Goal: Task Accomplishment & Management: Complete application form

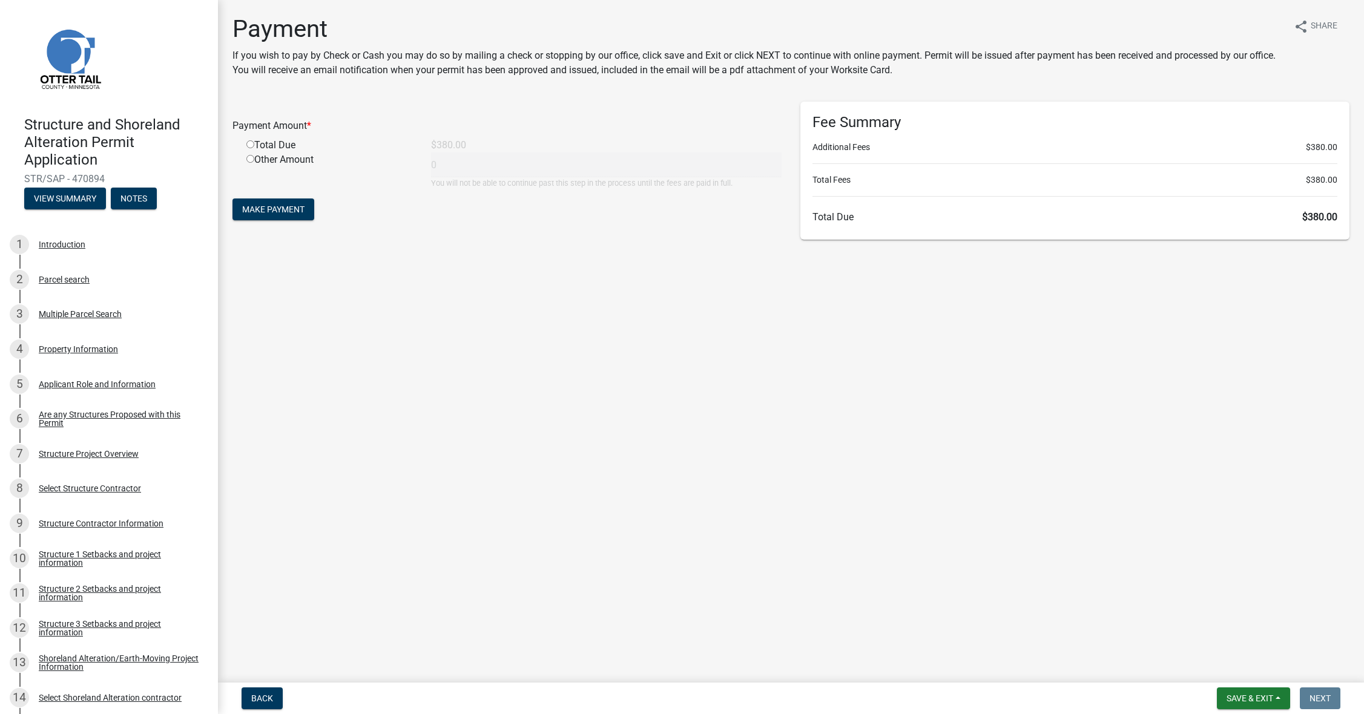
click at [250, 144] on input "radio" at bounding box center [250, 144] width 8 height 8
radio input "true"
type input "380"
click at [292, 212] on span "Make Payment" at bounding box center [273, 210] width 62 height 10
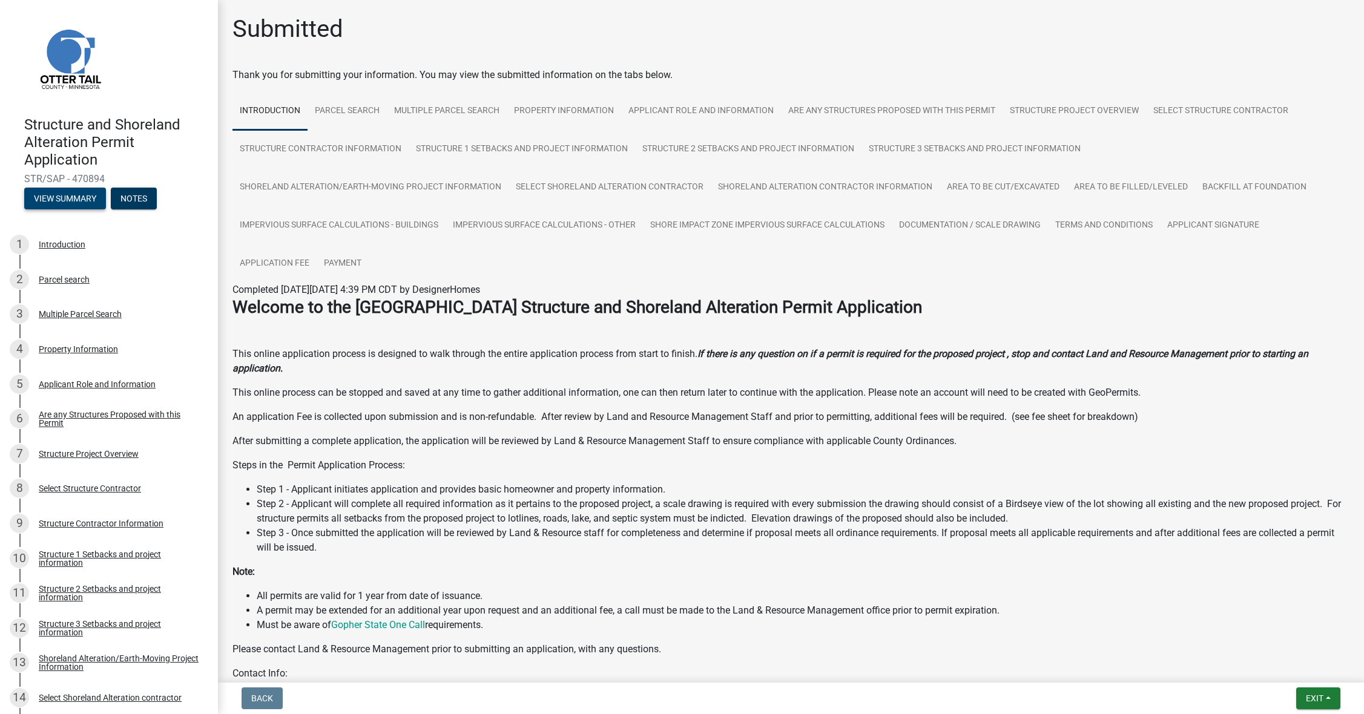
click at [79, 201] on button "View Summary" at bounding box center [65, 199] width 82 height 22
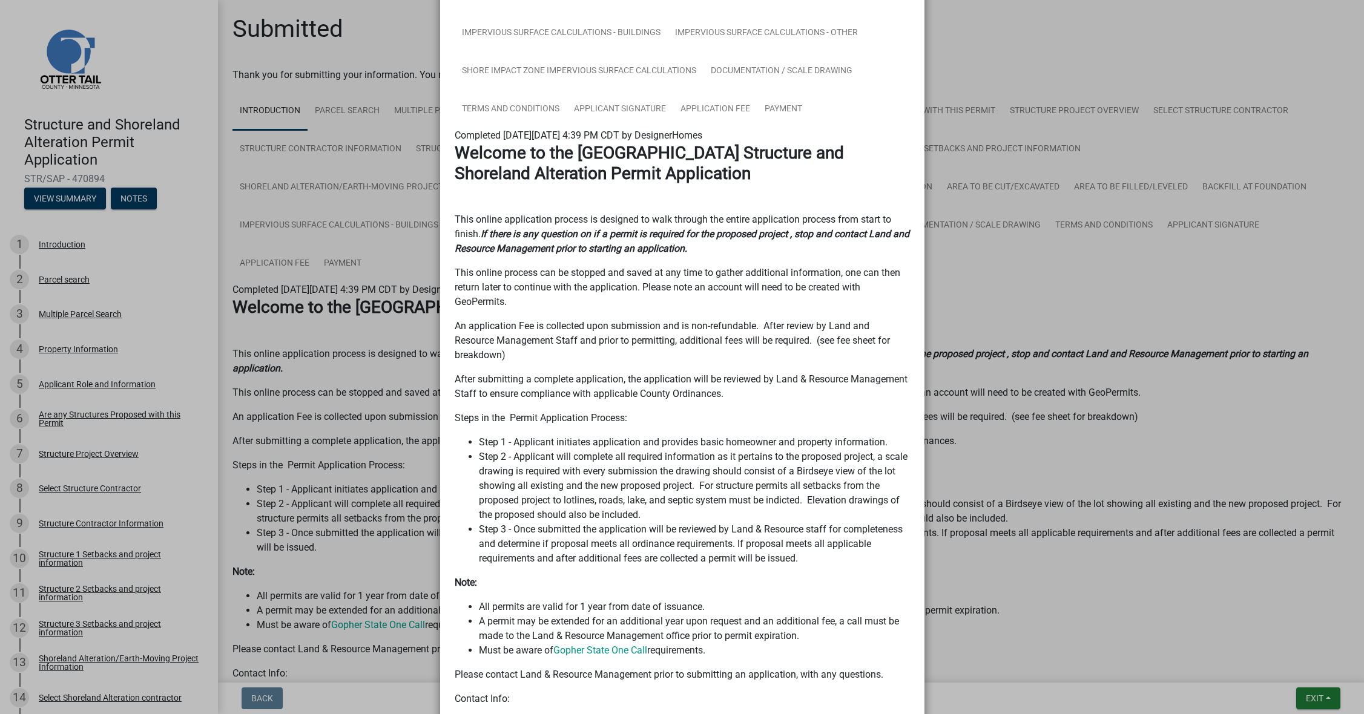
scroll to position [630, 0]
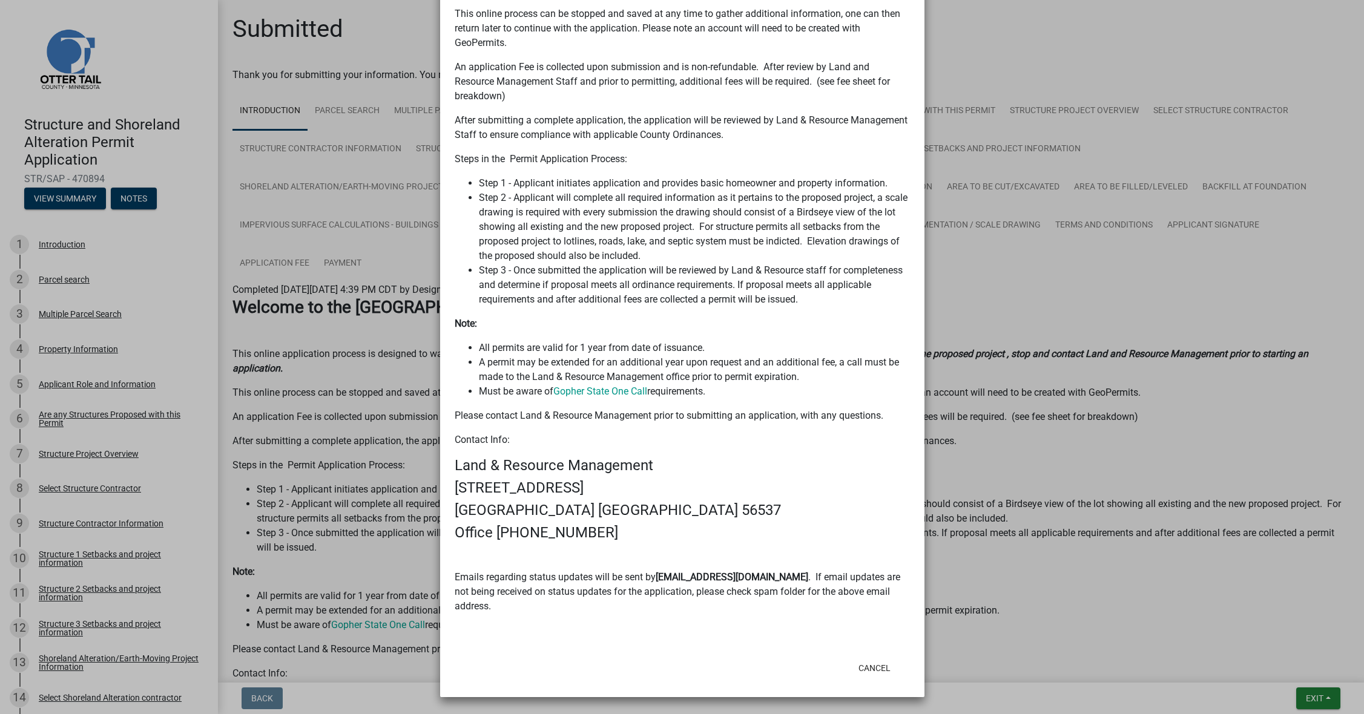
click at [349, 289] on ngb-modal-window "Summary × Printer Friendly Introduction Parcel search Multiple Parcel Search Pr…" at bounding box center [682, 357] width 1364 height 714
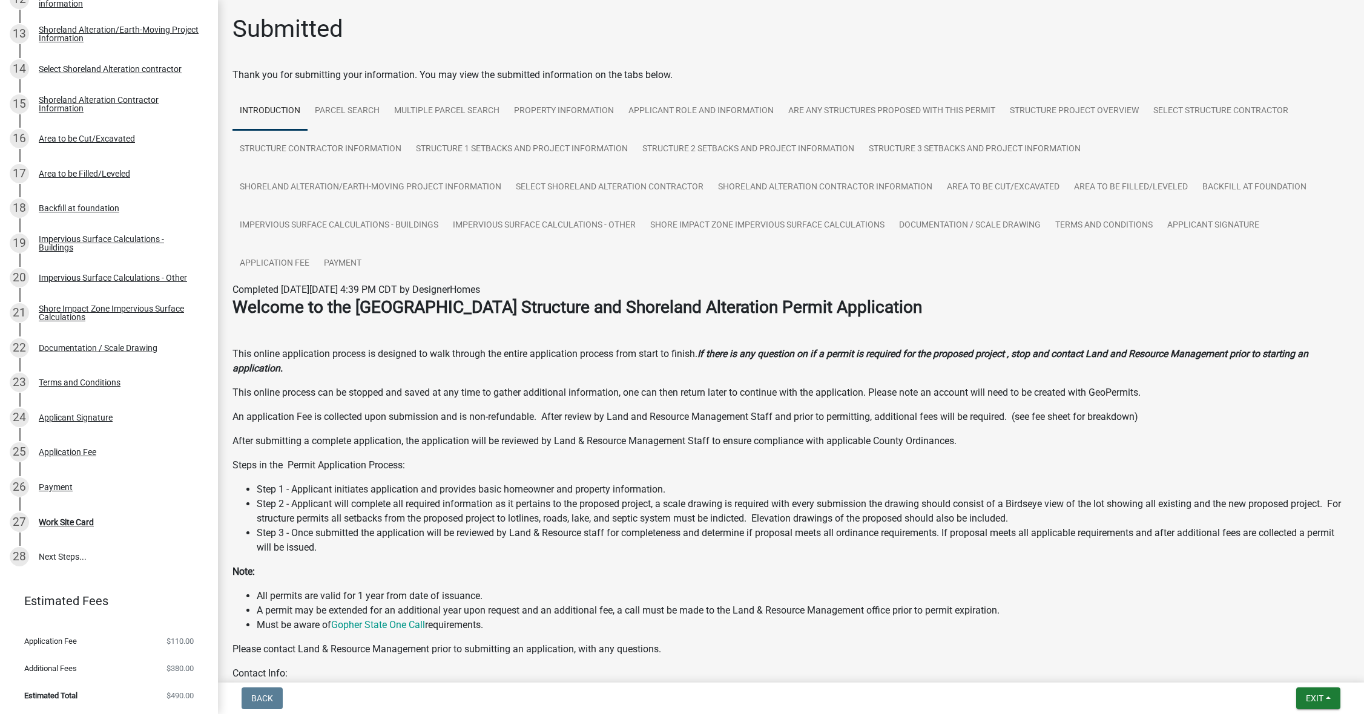
scroll to position [145, 0]
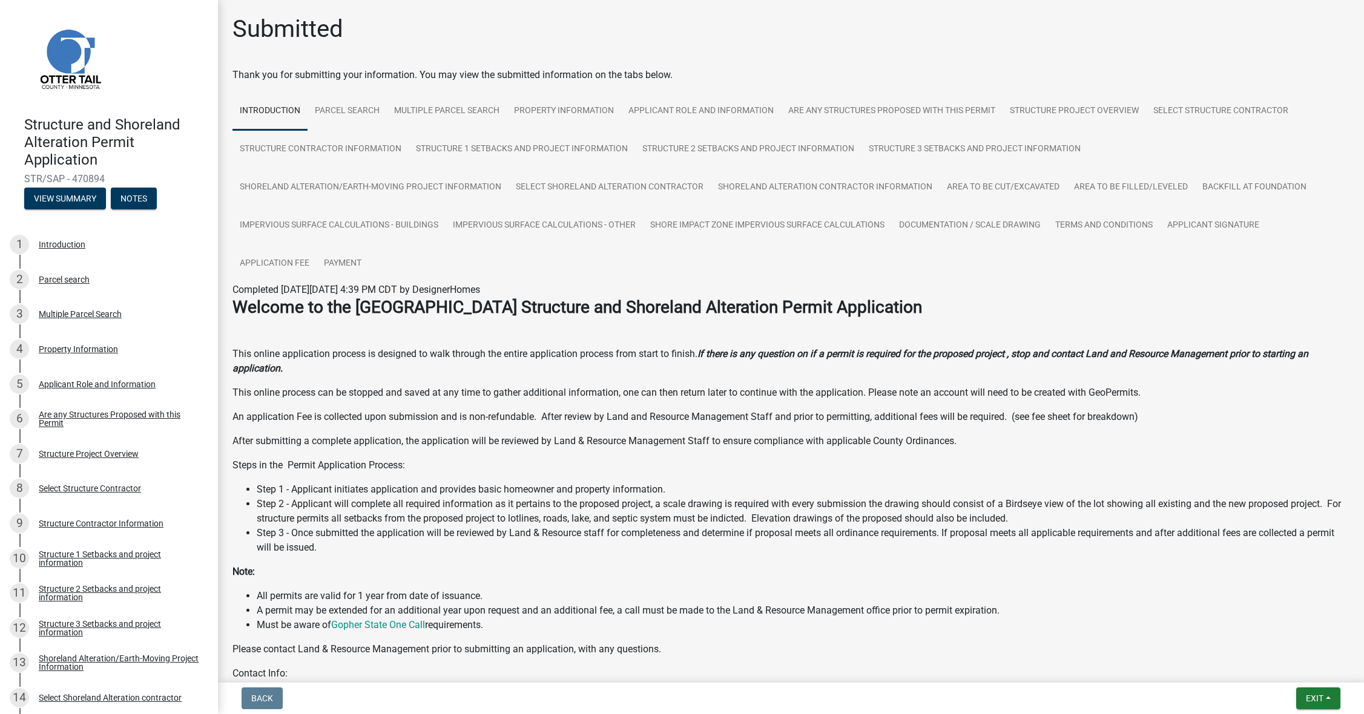
click at [69, 44] on img at bounding box center [69, 58] width 91 height 91
click at [74, 67] on img at bounding box center [69, 58] width 91 height 91
click at [1316, 706] on button "Exit" at bounding box center [1318, 699] width 44 height 22
click at [1281, 665] on button "Save & Exit" at bounding box center [1291, 666] width 97 height 29
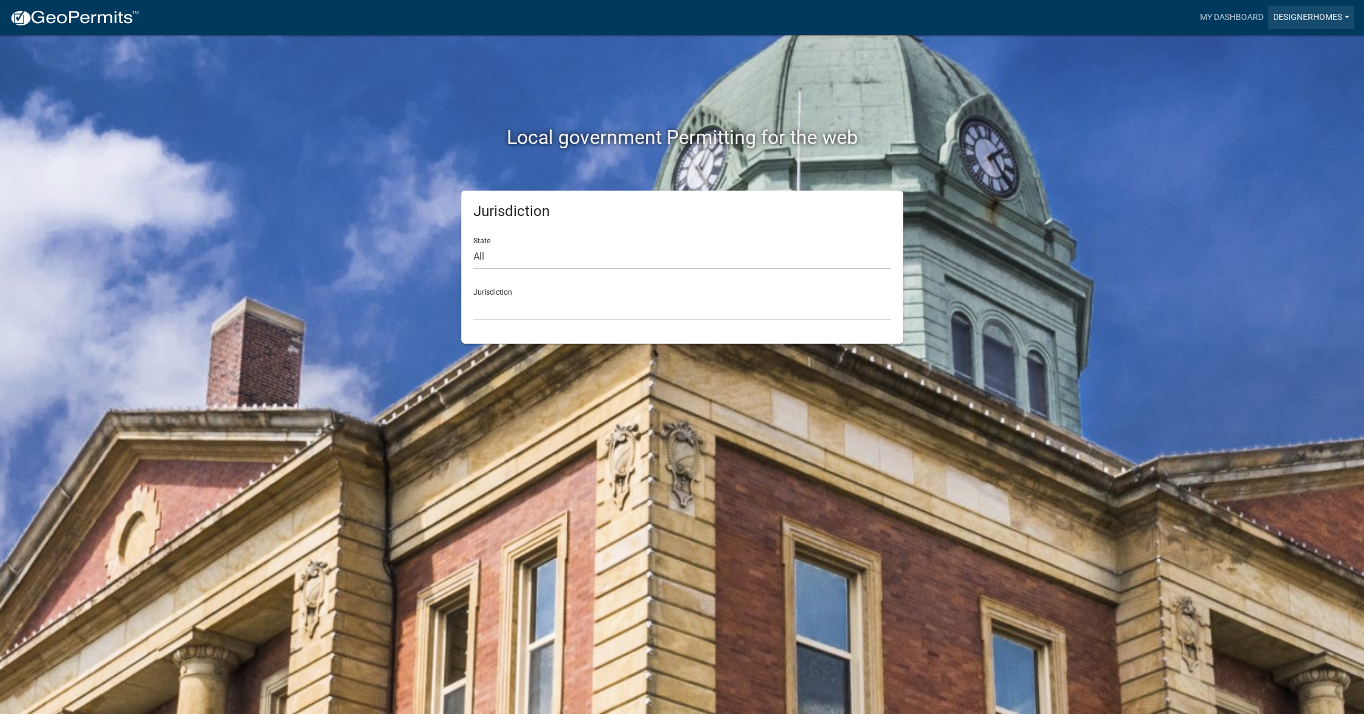
click at [1308, 18] on link "DesignerHomes" at bounding box center [1311, 17] width 86 height 23
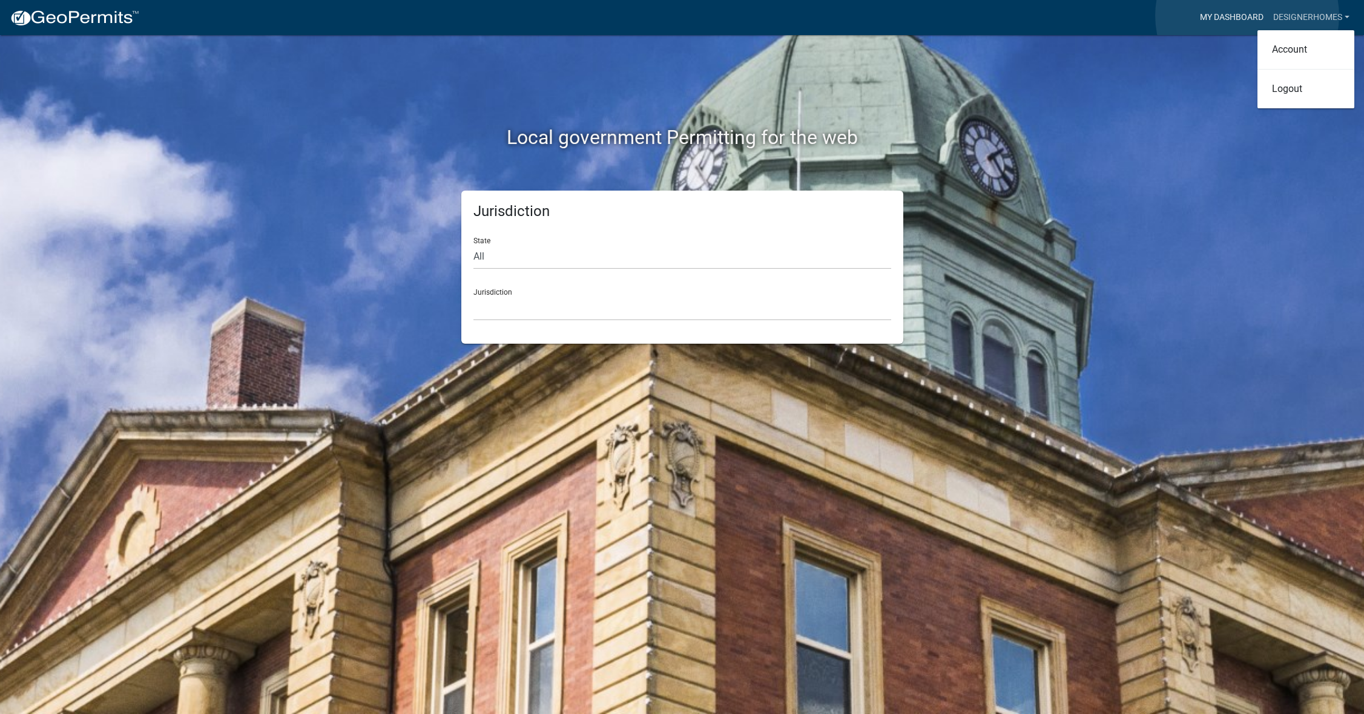
click at [1247, 16] on link "My Dashboard" at bounding box center [1231, 17] width 73 height 23
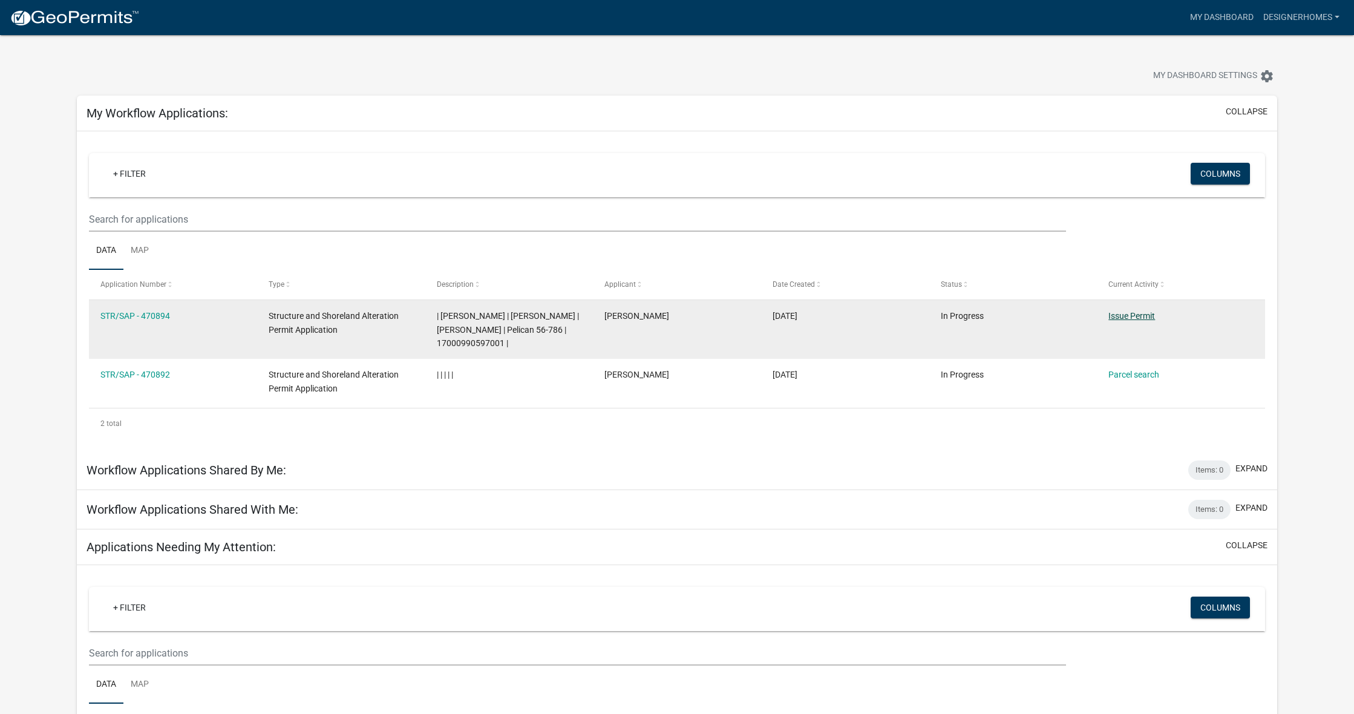
click at [1118, 311] on link "Issue Permit" at bounding box center [1132, 316] width 47 height 10
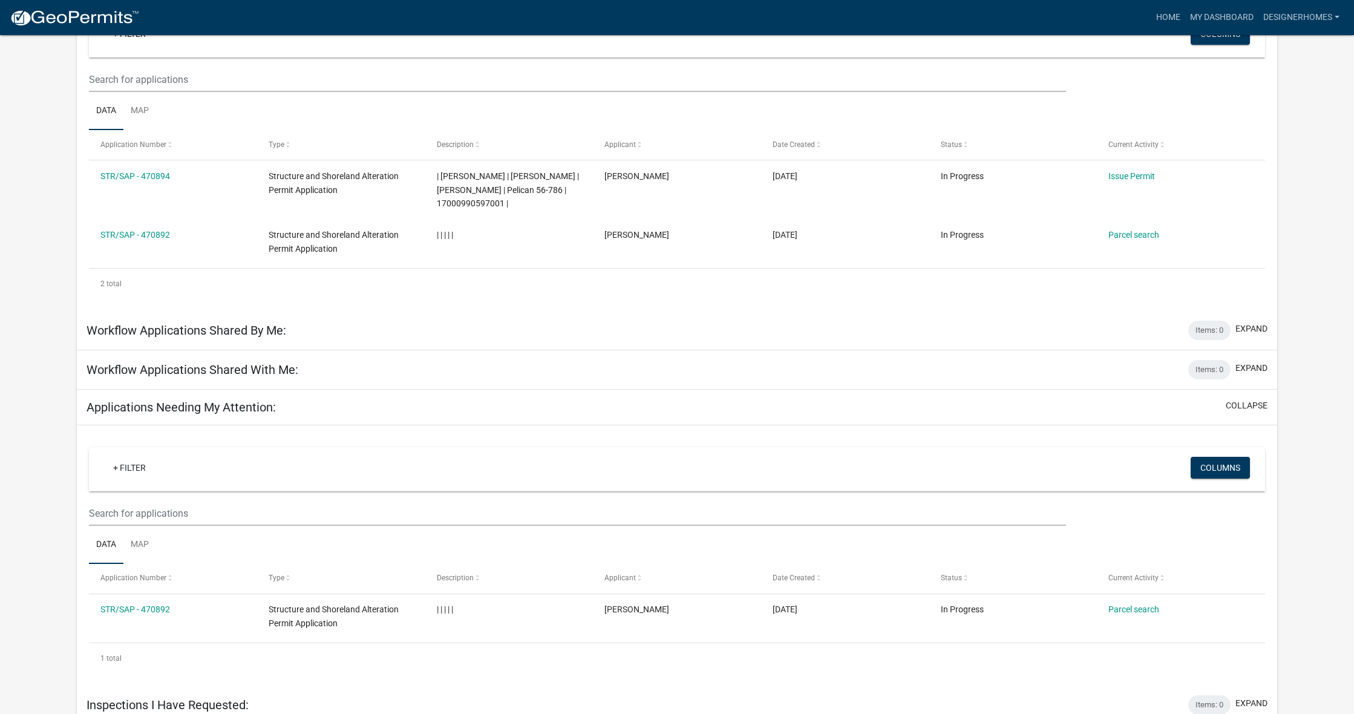
scroll to position [151, 0]
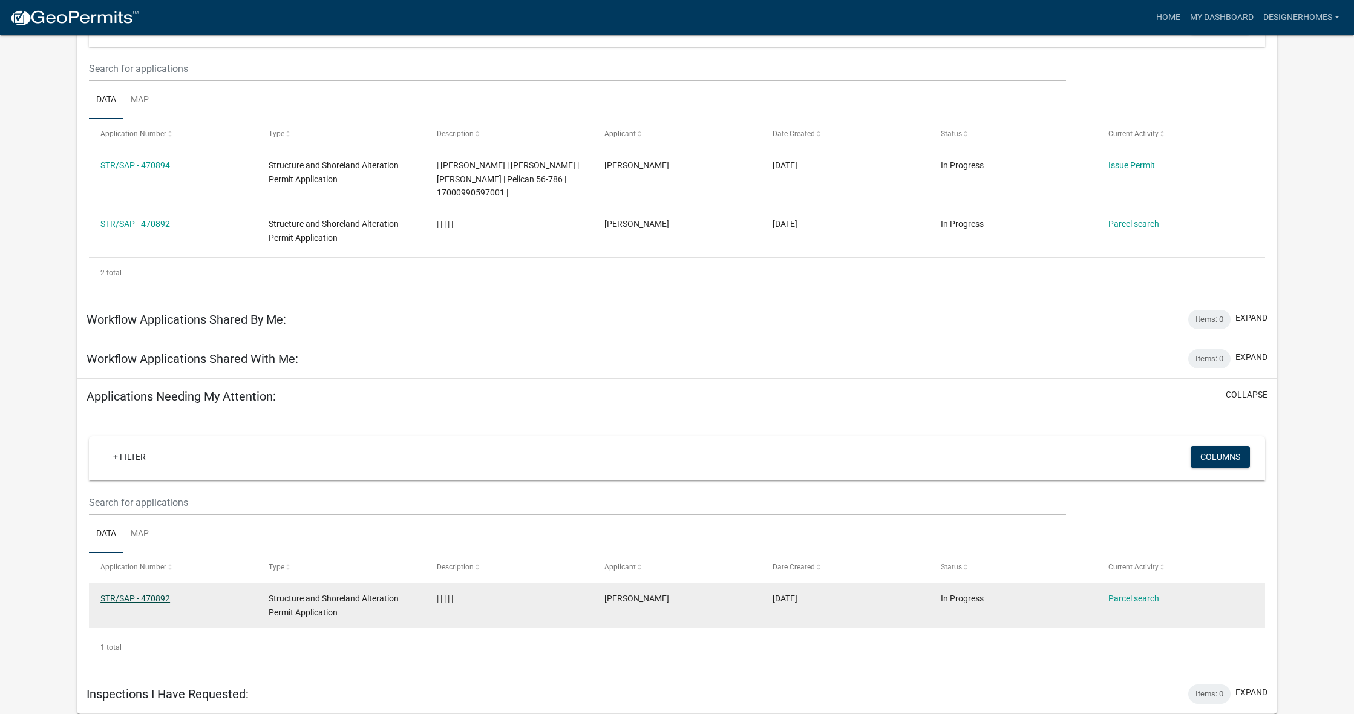
click at [130, 600] on link "STR/SAP - 470892" at bounding box center [135, 599] width 70 height 10
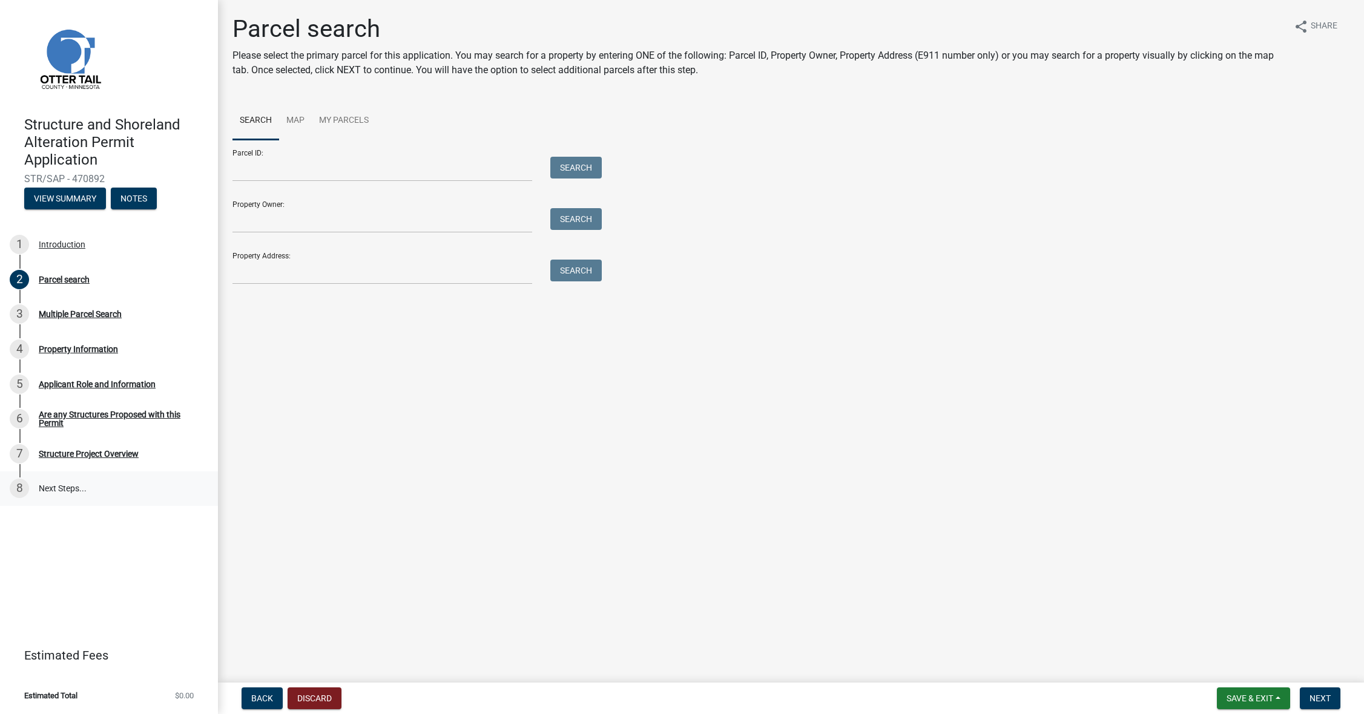
click at [91, 501] on link "8 Next Steps..." at bounding box center [109, 488] width 218 height 35
